Goal: Task Accomplishment & Management: Complete application form

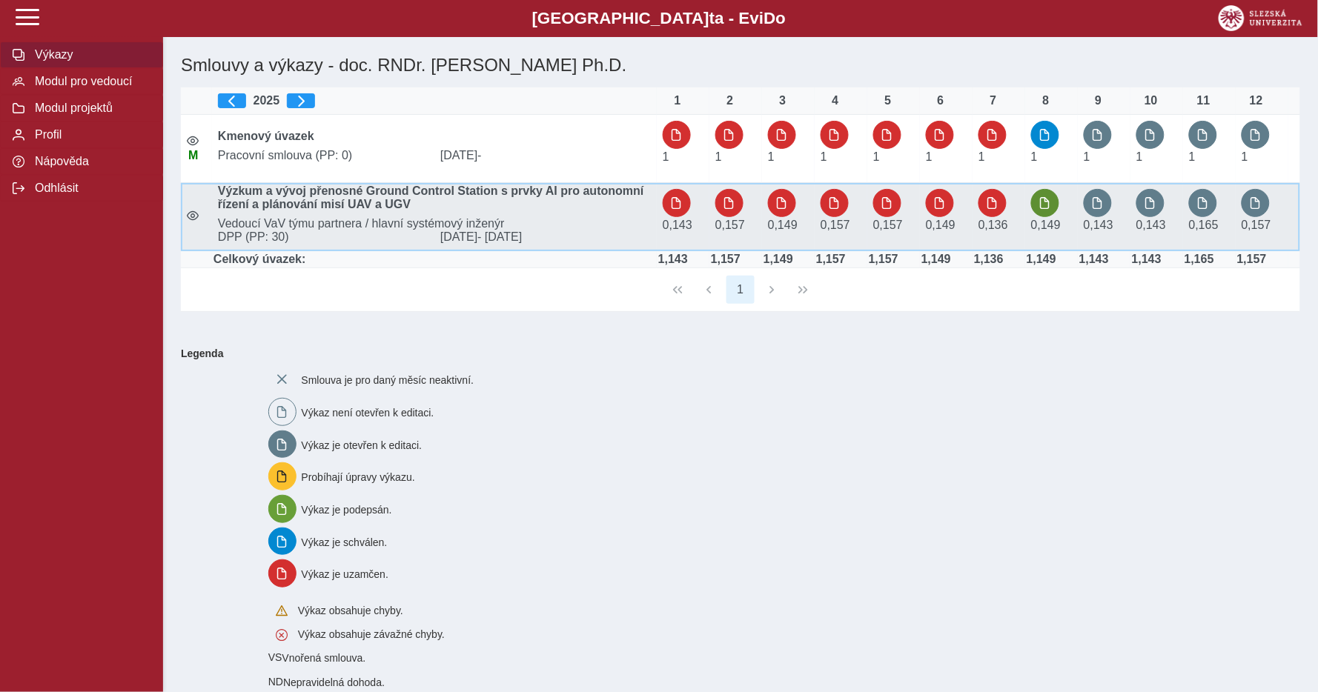
click at [1043, 203] on span "button" at bounding box center [1045, 203] width 12 height 12
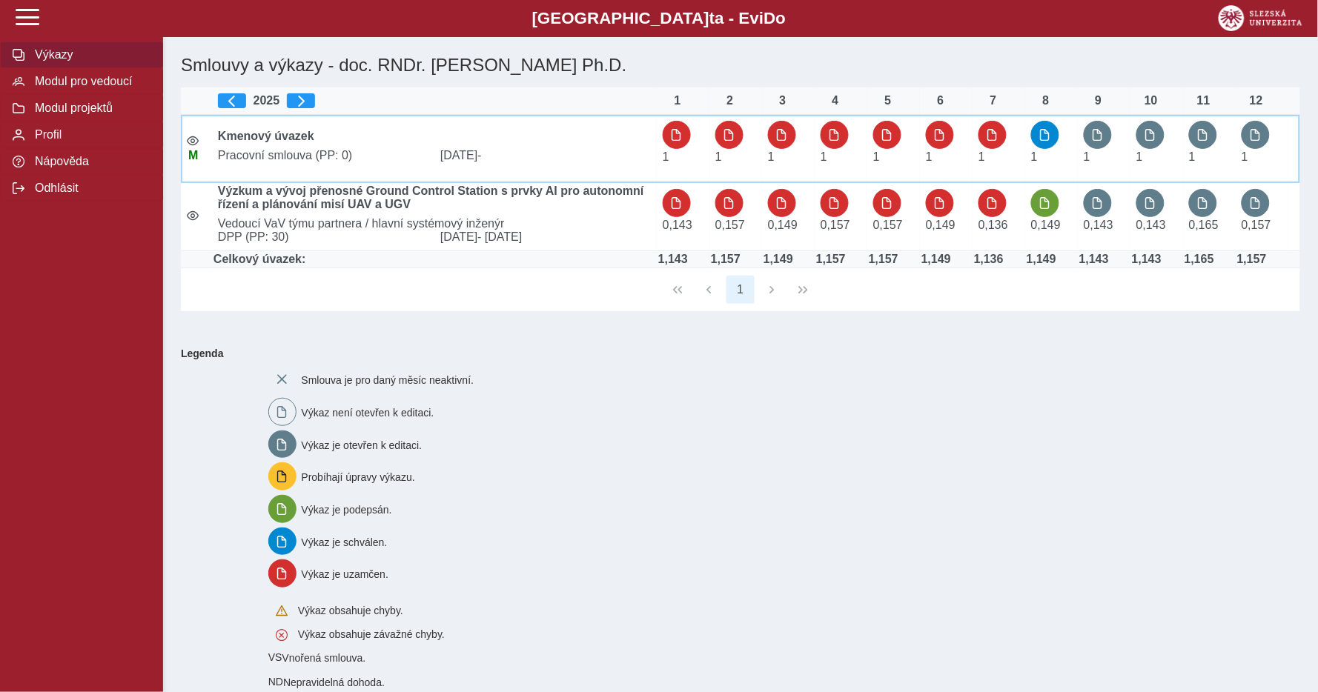
click at [1045, 131] on span "button" at bounding box center [1045, 135] width 12 height 12
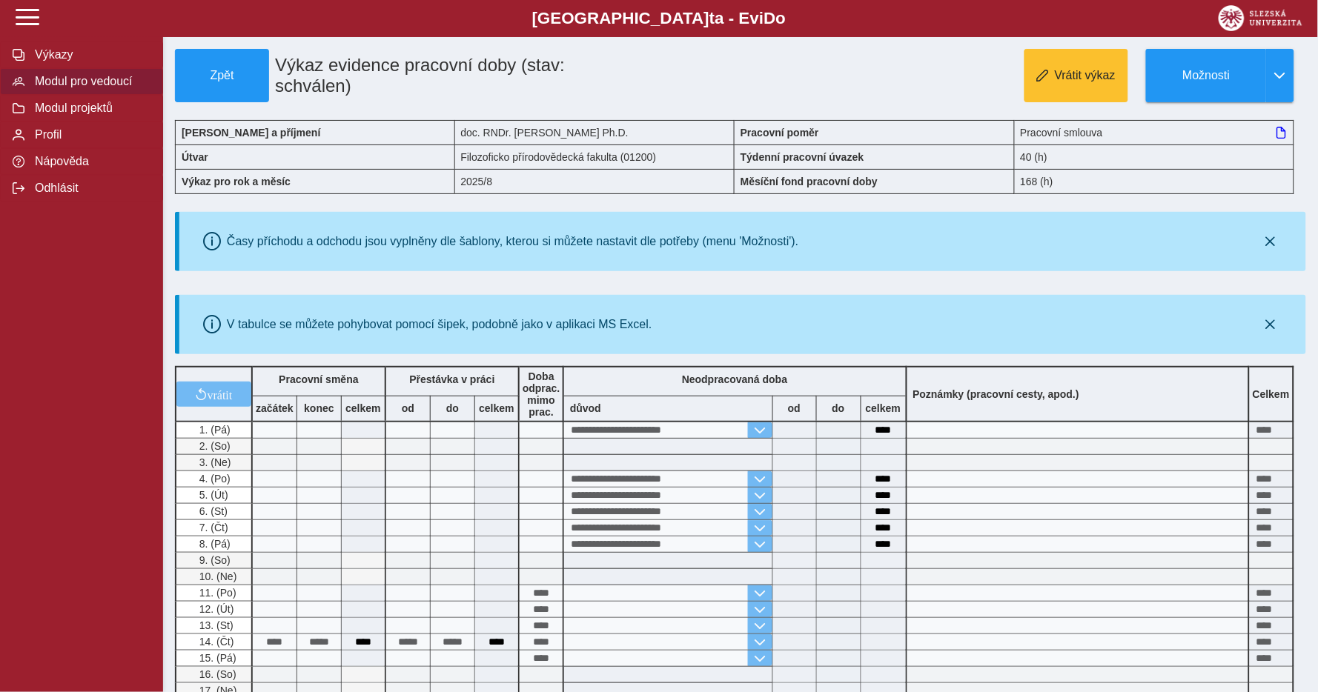
drag, startPoint x: 92, startPoint y: 81, endPoint x: 142, endPoint y: 87, distance: 50.1
click at [92, 81] on span "Modul pro vedoucí" at bounding box center [90, 81] width 120 height 13
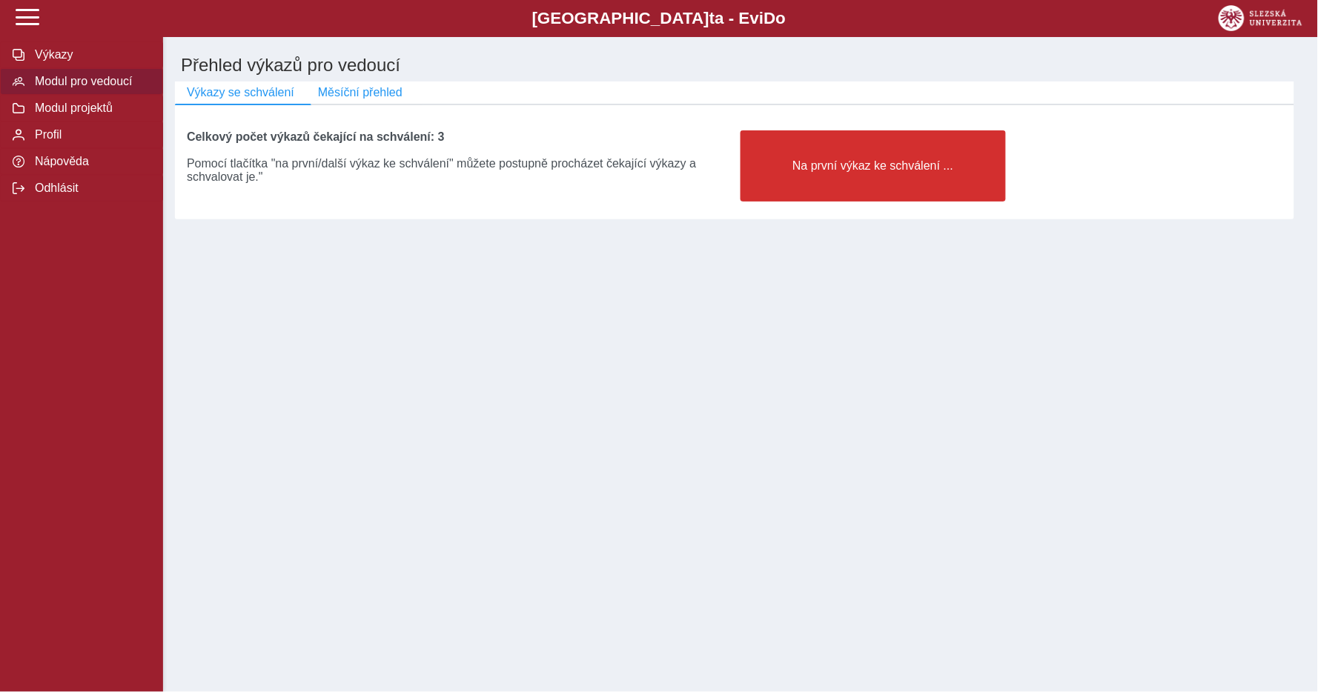
drag, startPoint x: 826, startPoint y: 159, endPoint x: 861, endPoint y: 196, distance: 51.9
click at [824, 159] on button "Na první výkaz ke schválení ..." at bounding box center [873, 165] width 265 height 71
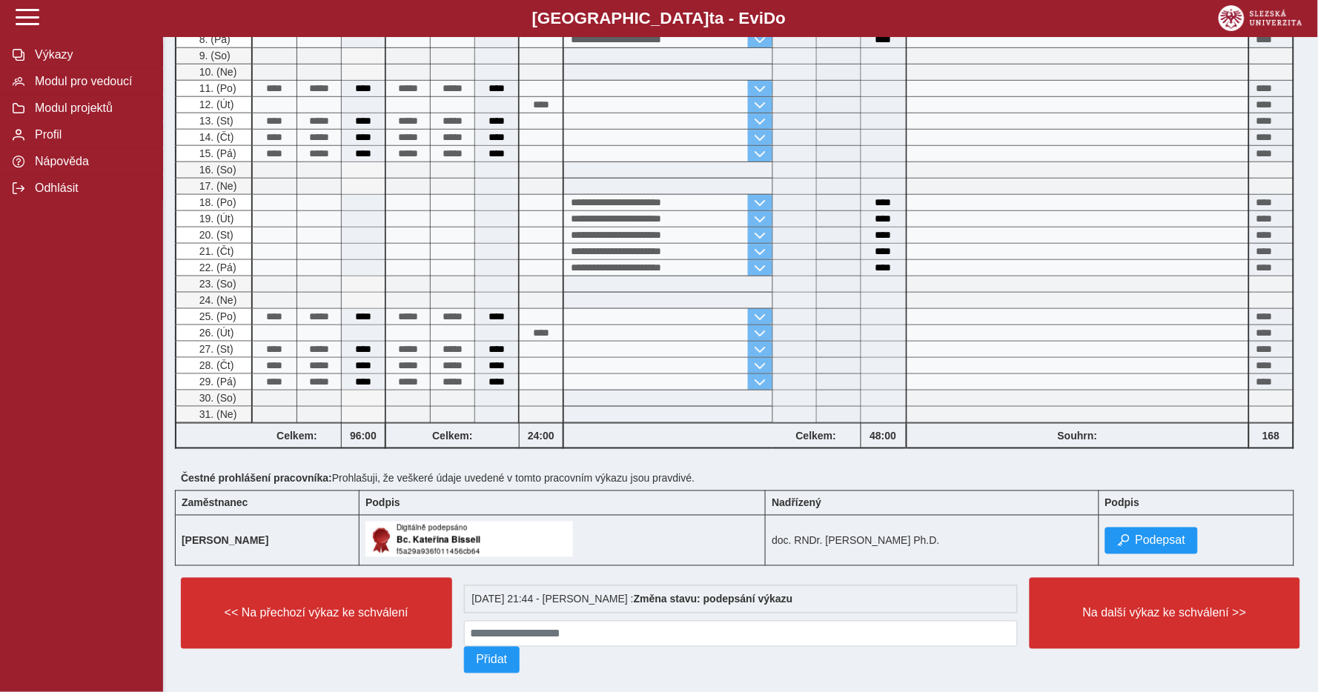
scroll to position [335, 0]
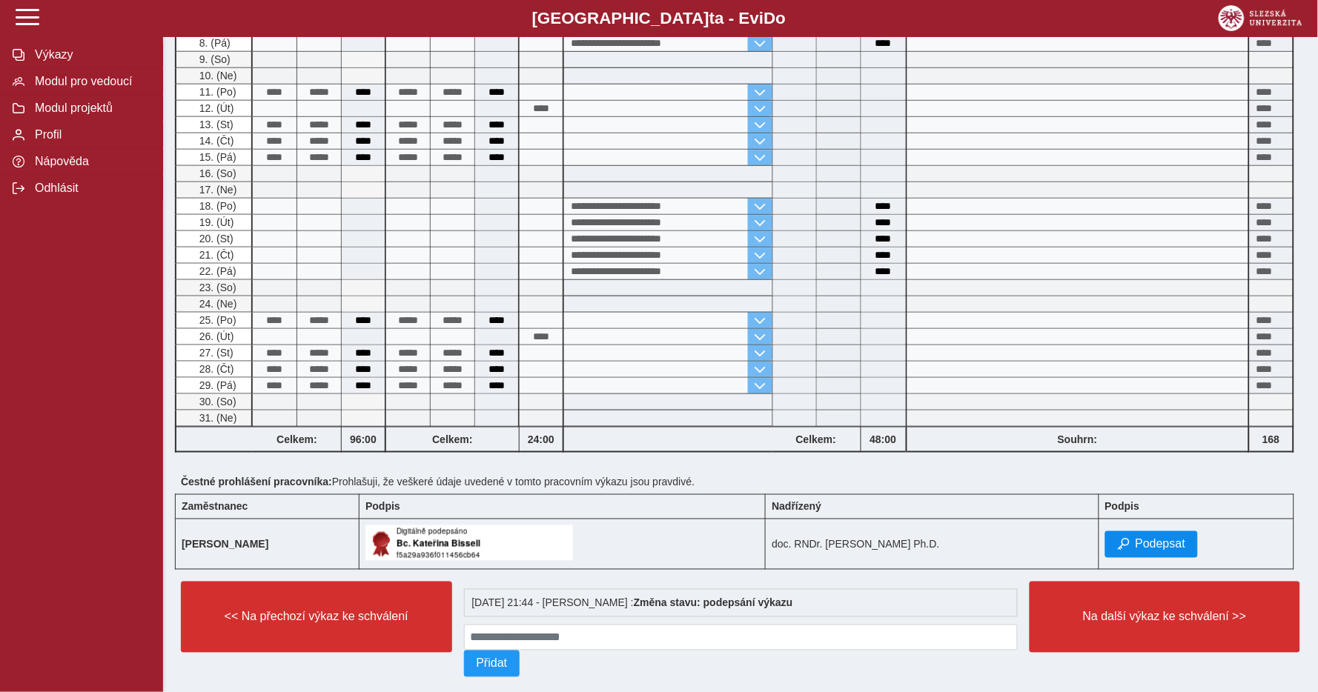
click at [1165, 552] on span "Podepsat" at bounding box center [1161, 544] width 50 height 13
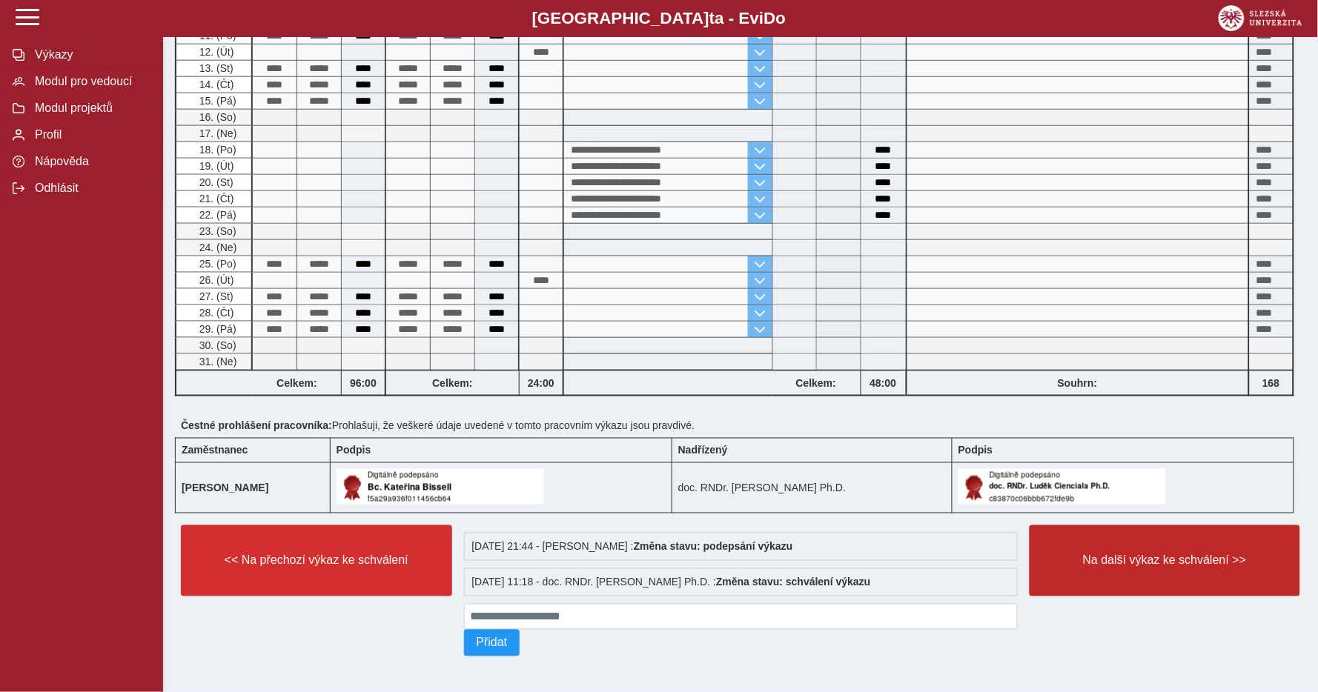
scroll to position [412, 0]
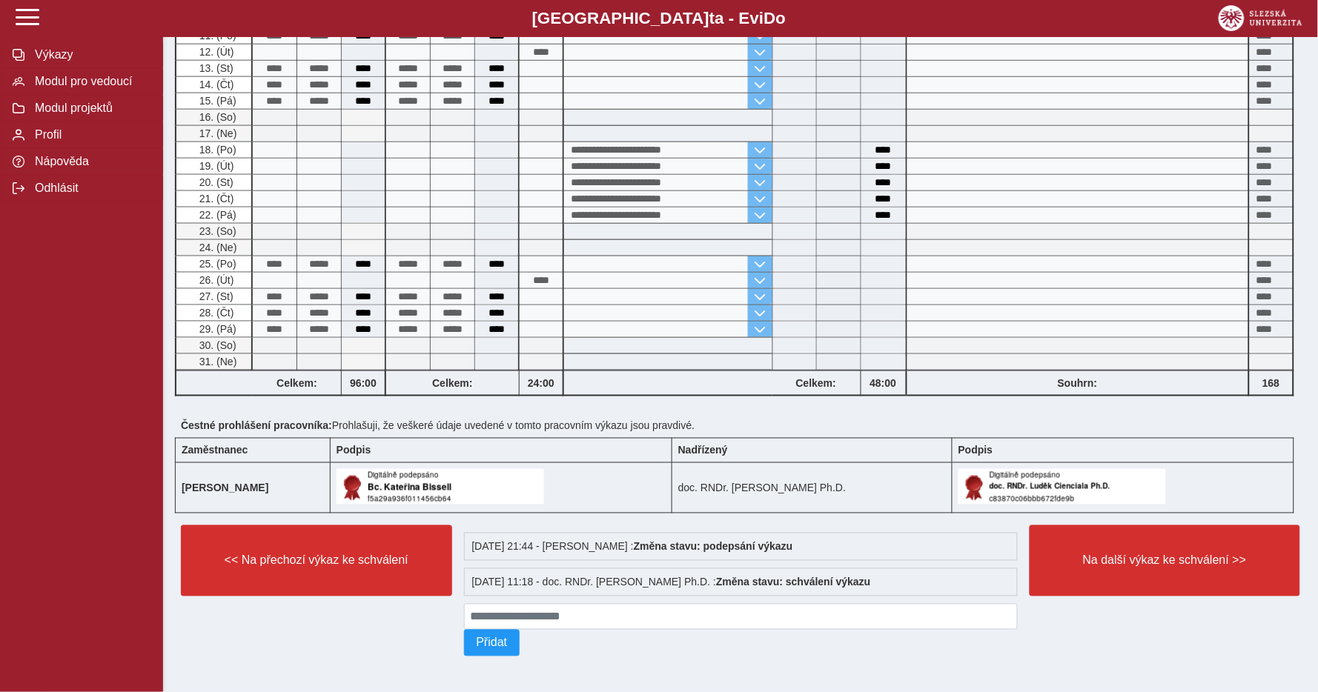
drag, startPoint x: 1195, startPoint y: 560, endPoint x: 1194, endPoint y: 567, distance: 7.5
click at [1195, 560] on span "Na další výkaz ke schválení >>" at bounding box center [1165, 561] width 246 height 13
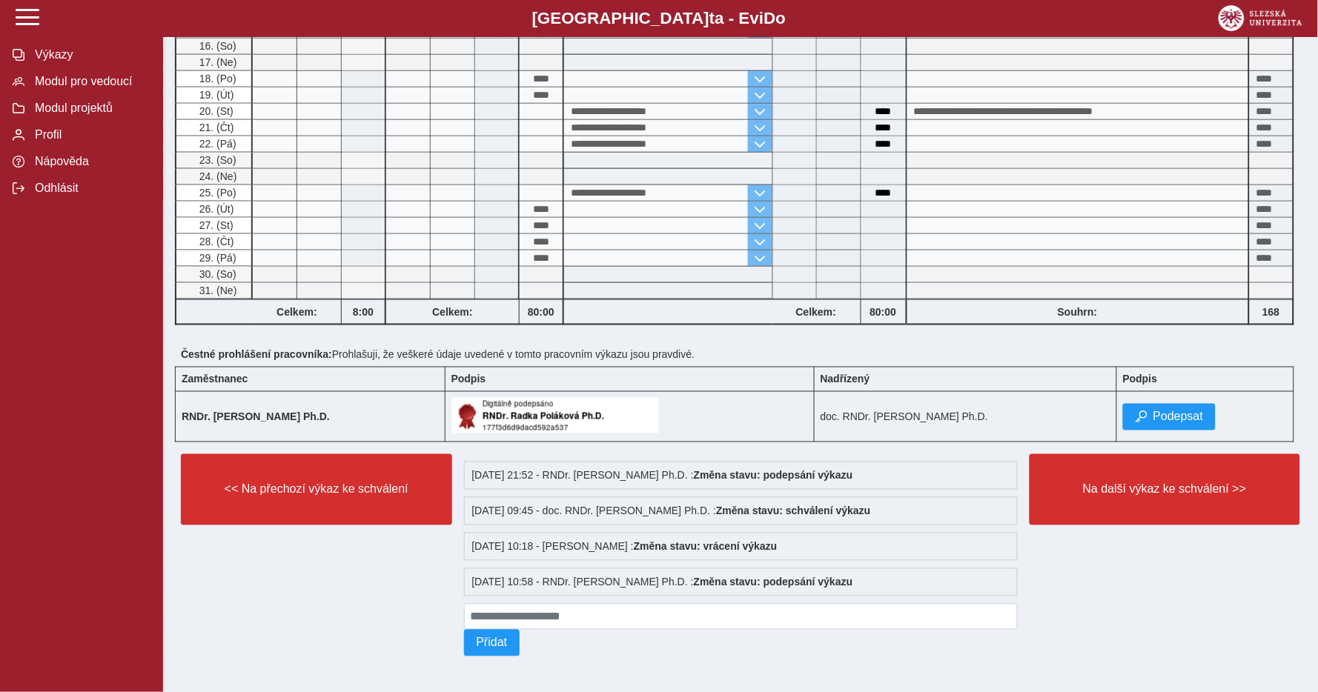
scroll to position [486, 0]
click at [1179, 411] on span "Podepsat" at bounding box center [1179, 417] width 50 height 13
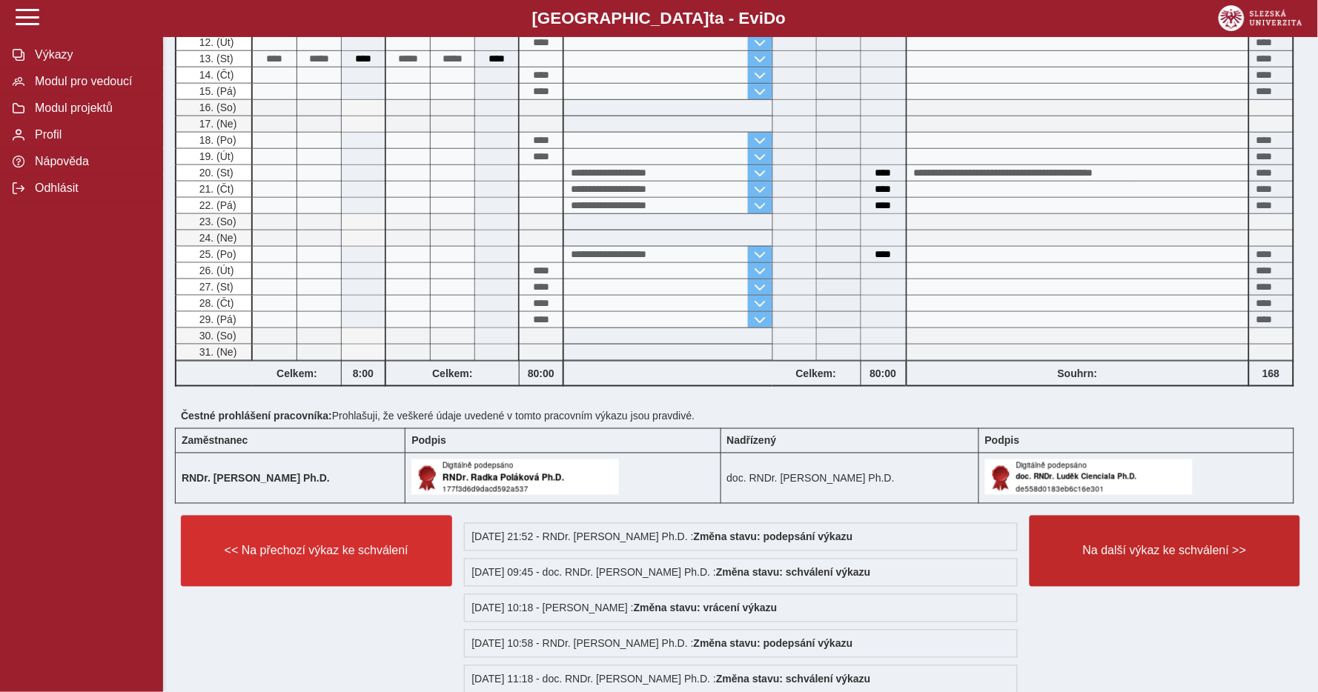
scroll to position [401, 0]
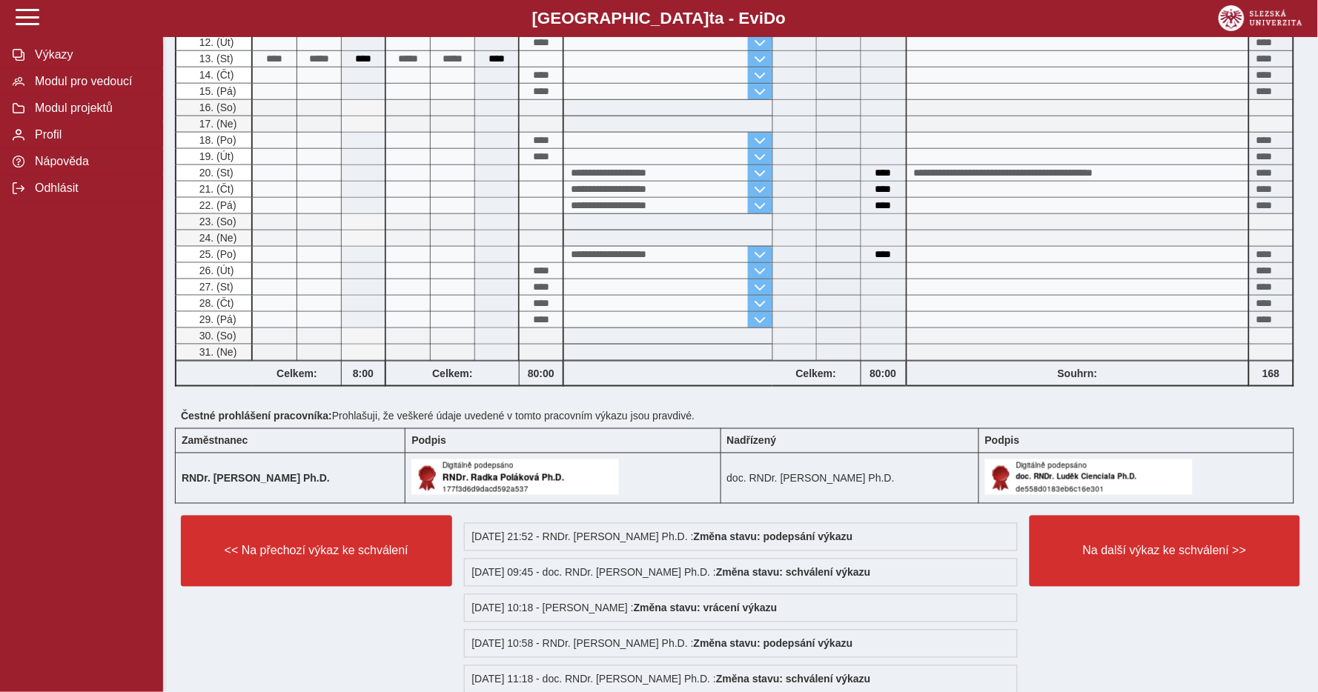
click at [1182, 558] on span "Na další výkaz ke schválení >>" at bounding box center [1165, 551] width 246 height 13
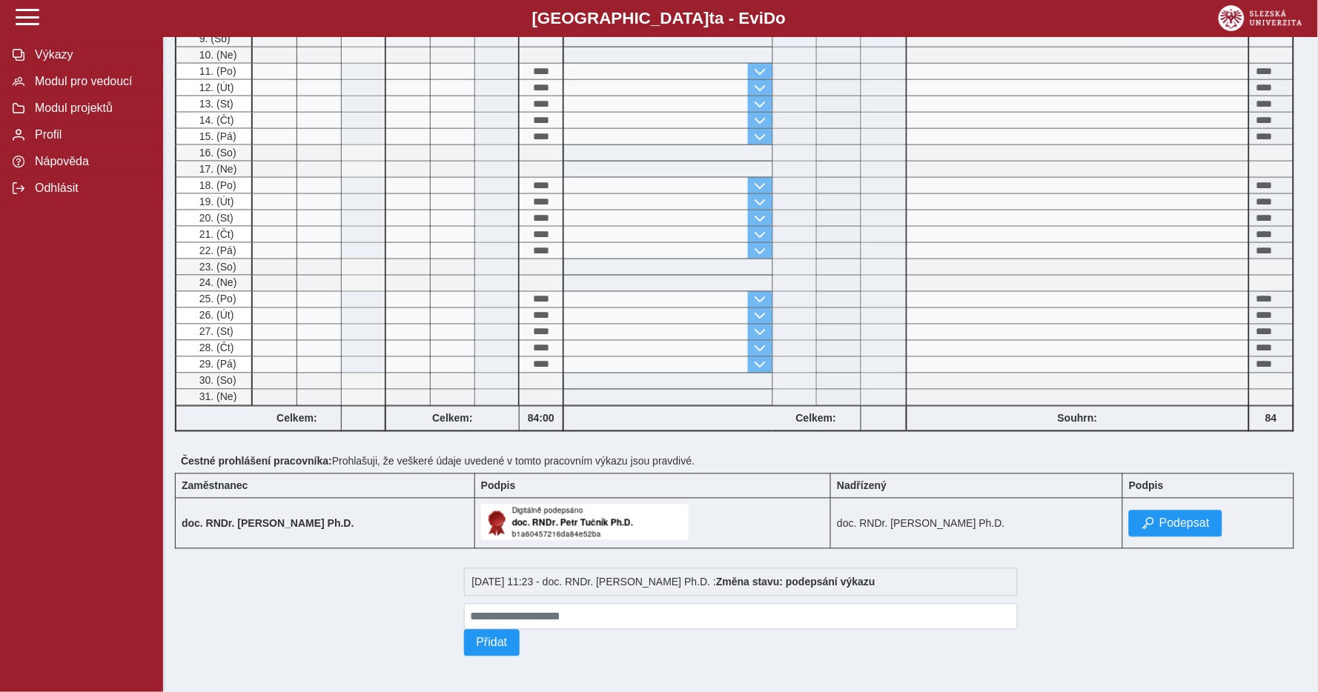
scroll to position [541, 0]
click at [1159, 526] on span "Podepsat" at bounding box center [1184, 523] width 50 height 13
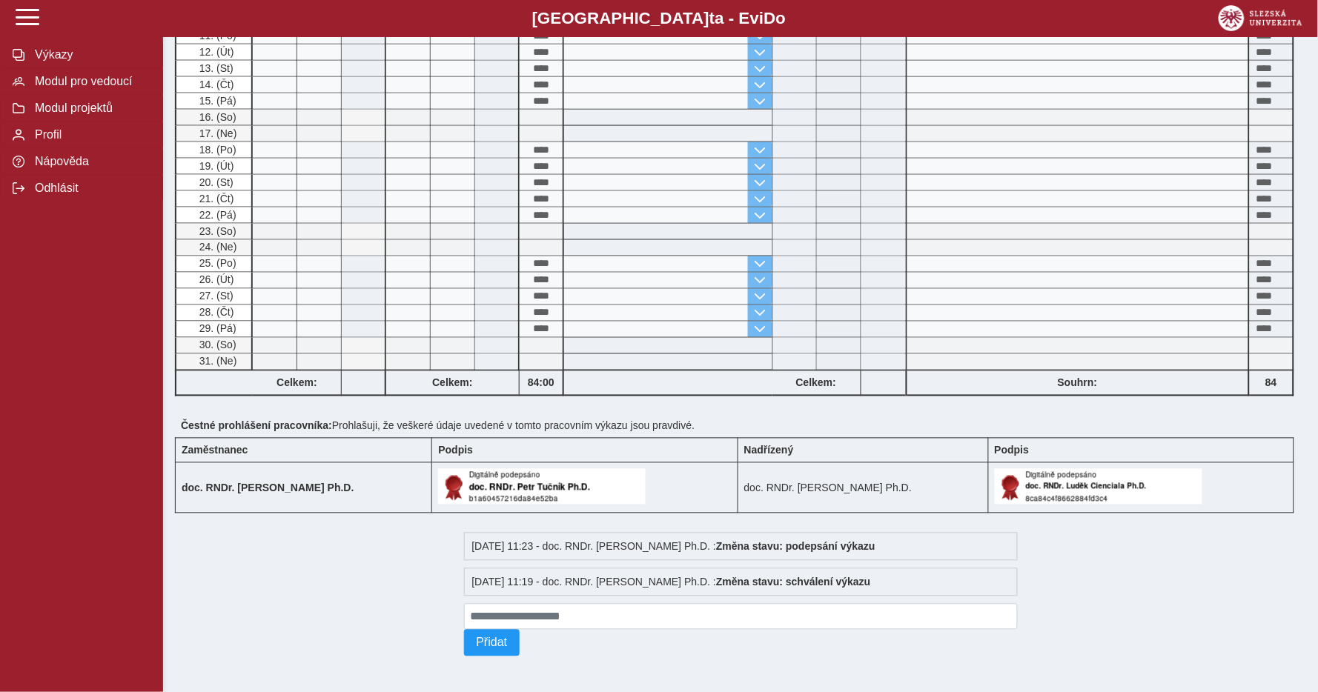
scroll to position [579, 0]
